Goal: Check status: Check status

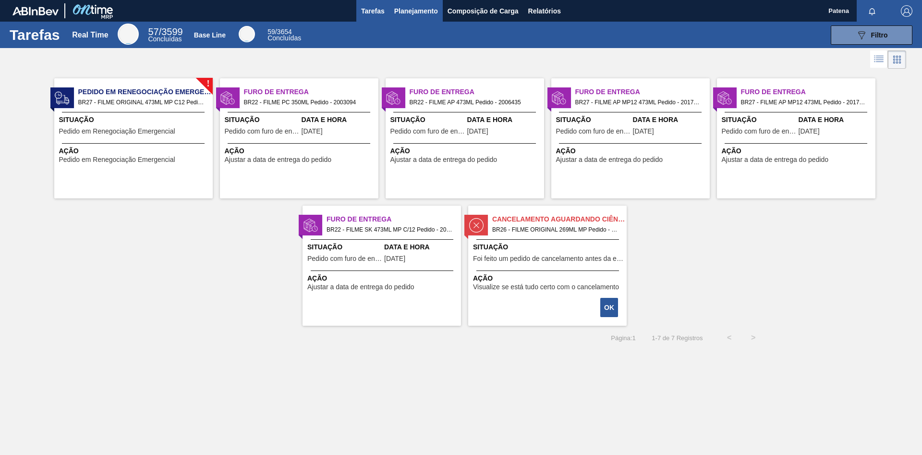
click at [414, 7] on span "Planejamento" at bounding box center [416, 11] width 44 height 12
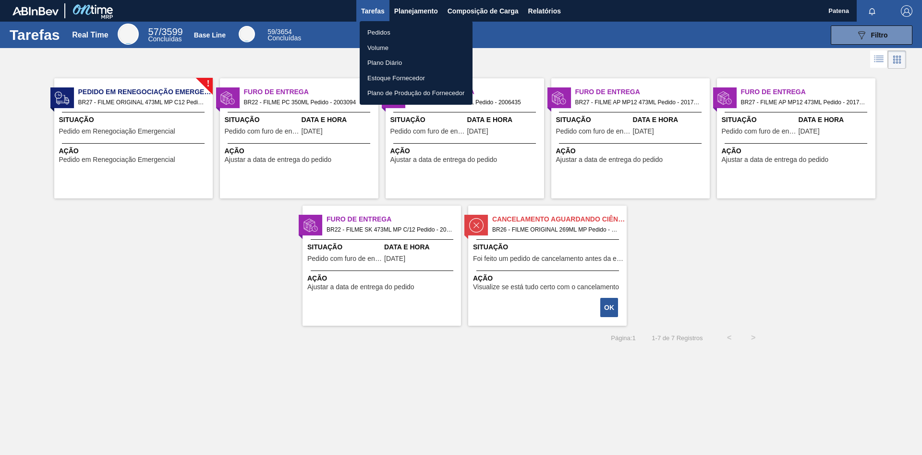
click at [379, 27] on li "Pedidos" at bounding box center [416, 32] width 113 height 15
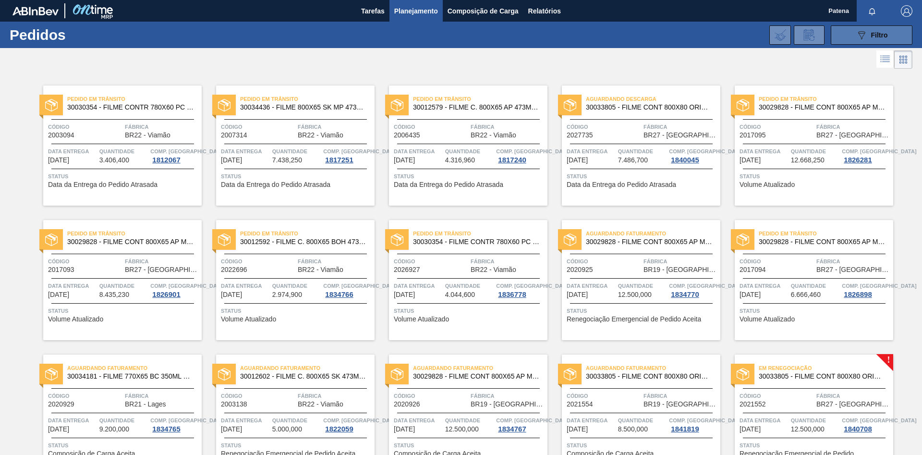
click at [656, 33] on span "Filtro" at bounding box center [880, 35] width 17 height 8
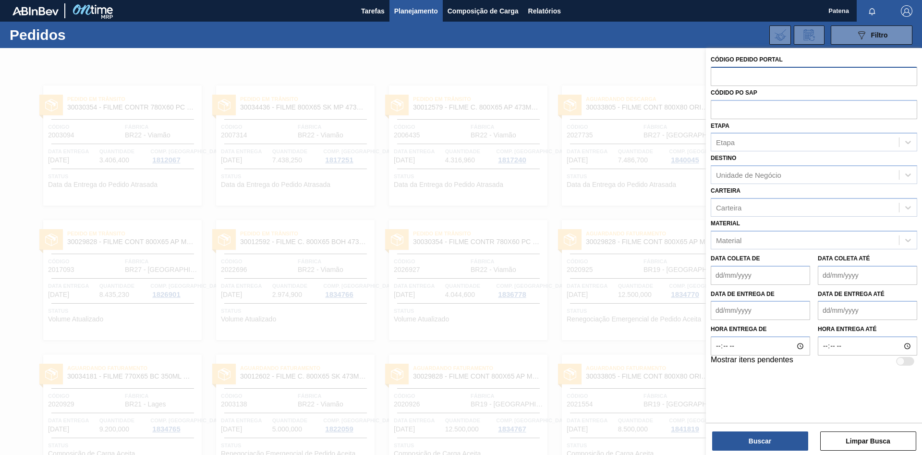
click at [656, 75] on input "text" at bounding box center [814, 76] width 207 height 18
paste input "2037870"
type input "2037870"
click at [656, 305] on button "Buscar" at bounding box center [760, 440] width 96 height 19
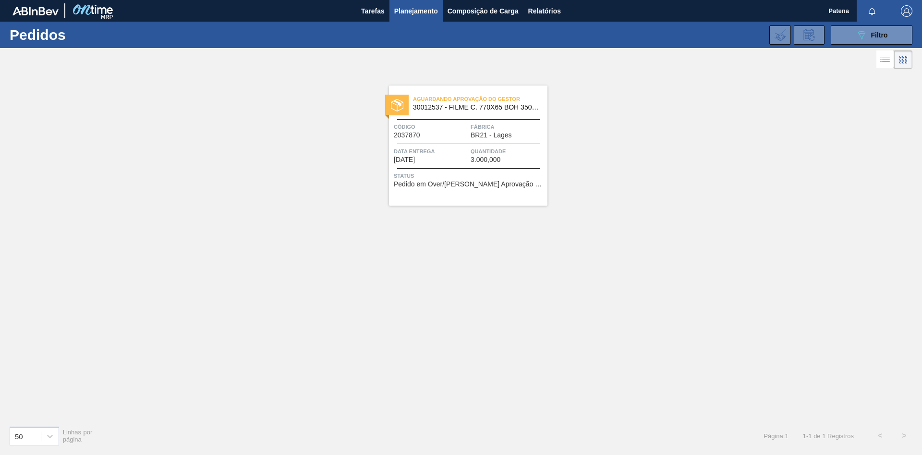
click at [656, 280] on div "Aguardando Aprovação do Gestor 30012537 - FILME C. 770X65 BOH 350ML C12 429 Cód…" at bounding box center [461, 244] width 922 height 347
click at [379, 13] on span "Tarefas" at bounding box center [373, 11] width 24 height 12
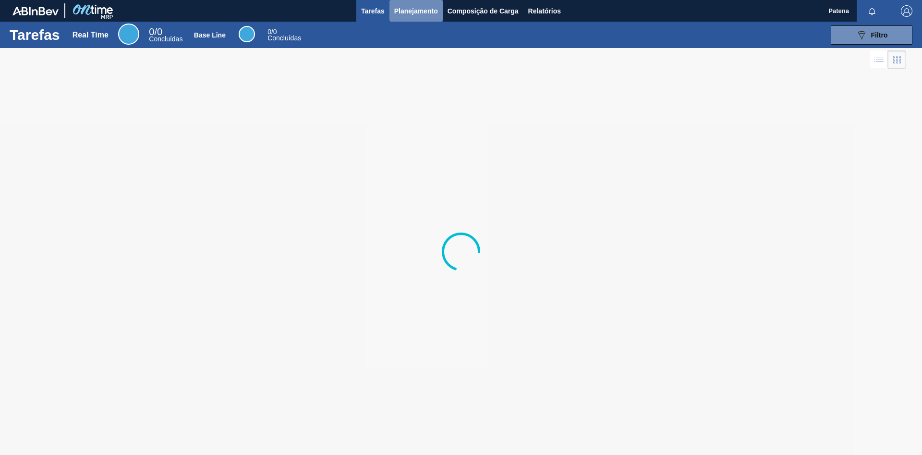
click at [426, 12] on span "Planejamento" at bounding box center [416, 11] width 44 height 12
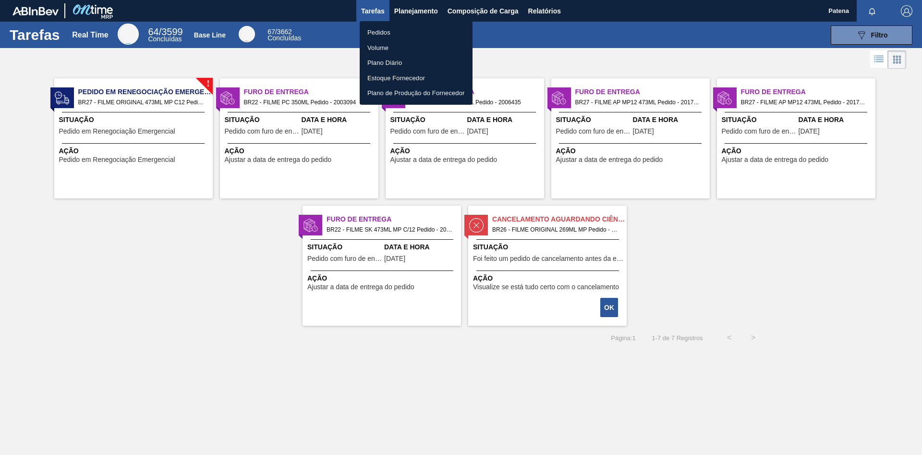
click at [421, 14] on div at bounding box center [461, 227] width 922 height 455
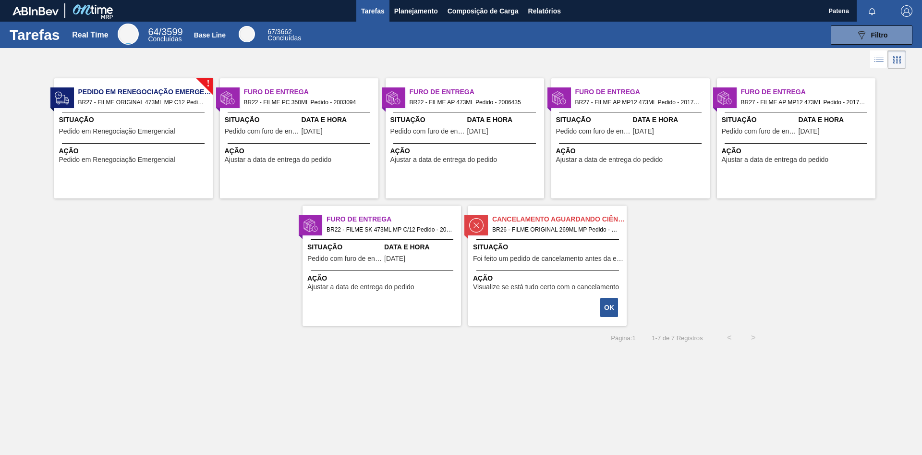
click at [418, 0] on body "Tarefas Planejamento Composição de Carga Relatórios Patena Marcar todas como li…" at bounding box center [461, 0] width 922 height 0
click at [403, 8] on span "Planejamento" at bounding box center [416, 11] width 44 height 12
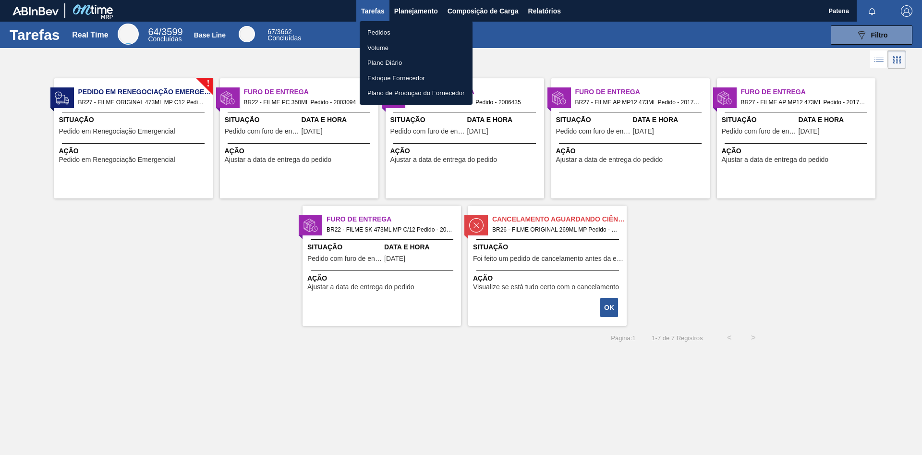
click at [380, 31] on li "Pedidos" at bounding box center [416, 32] width 113 height 15
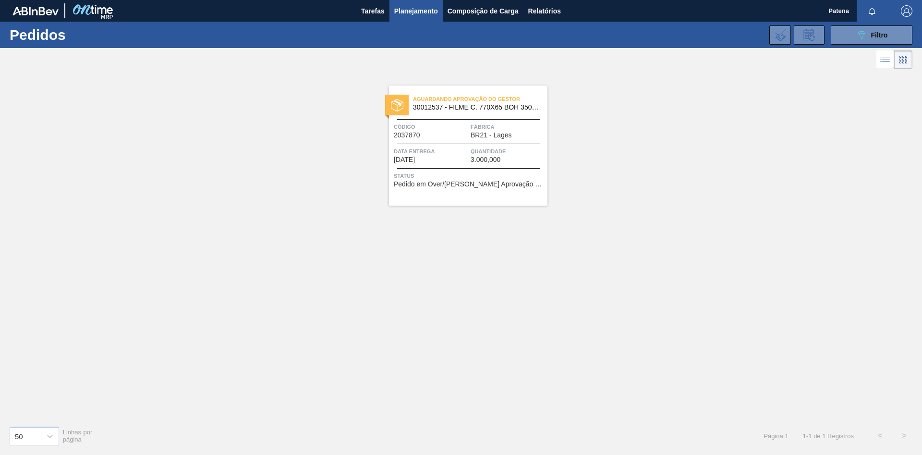
click at [613, 190] on div "Aguardando Aprovação do Gestor 30012537 - FILME C. 770X65 BOH 350ML C12 429 Cód…" at bounding box center [461, 244] width 922 height 347
click at [656, 33] on icon "089F7B8B-B2A5-4AFE-B5C0-19BA573D28AC" at bounding box center [862, 35] width 12 height 12
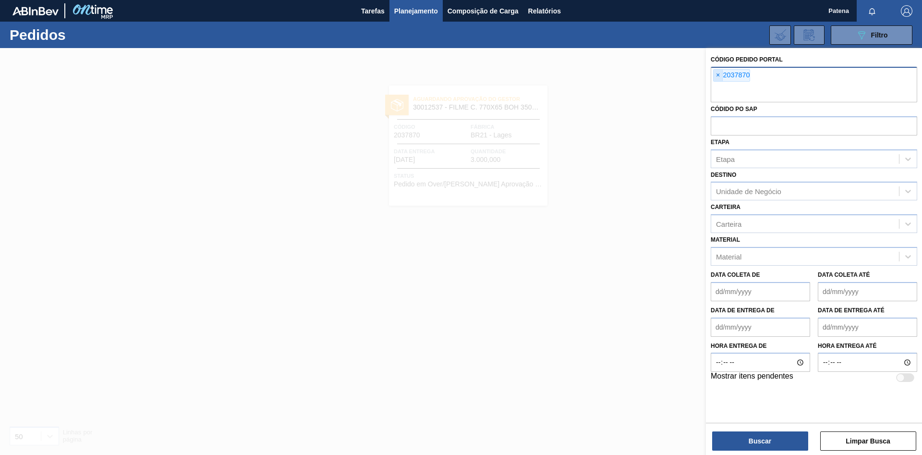
click at [656, 74] on span "×" at bounding box center [718, 76] width 9 height 12
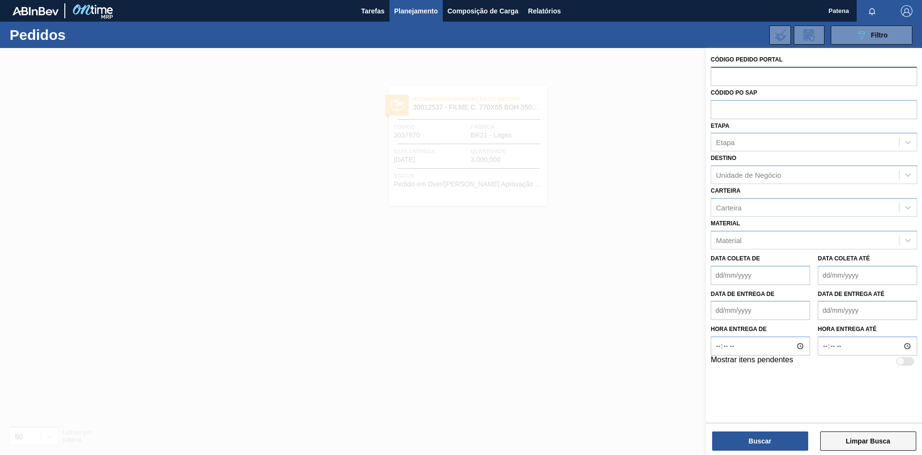
click at [656, 305] on button "Limpar Busca" at bounding box center [869, 440] width 96 height 19
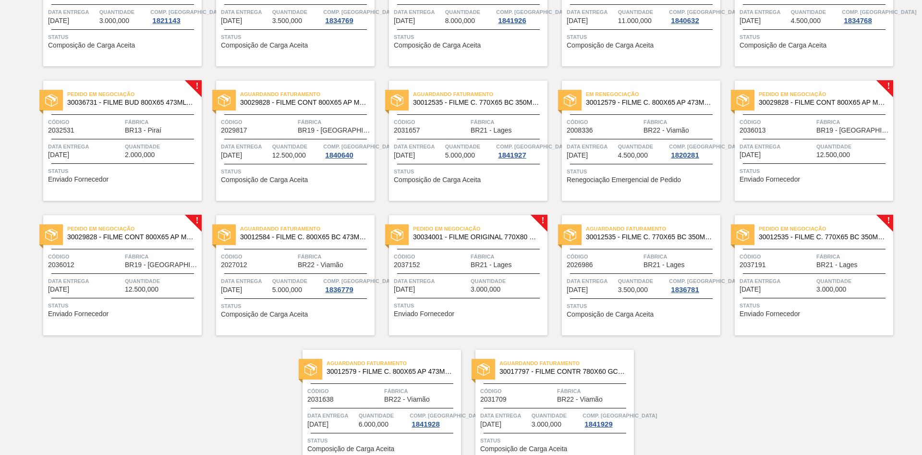
scroll to position [728, 0]
